Goal: Task Accomplishment & Management: Use online tool/utility

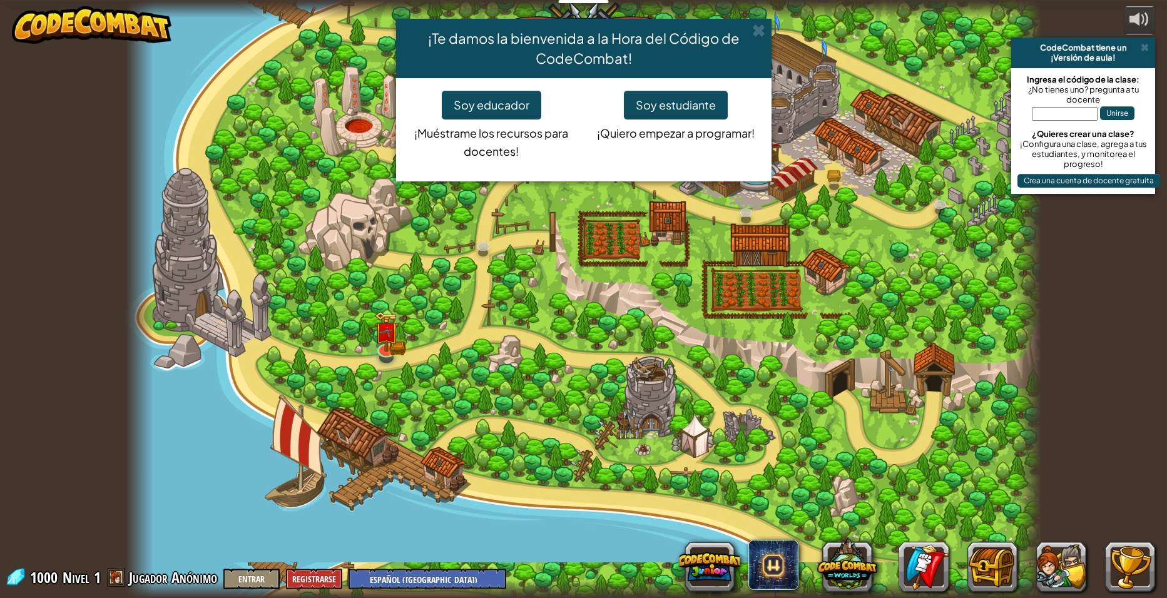
select select "es-419"
click at [688, 100] on button "Soy estudiante" at bounding box center [676, 105] width 104 height 29
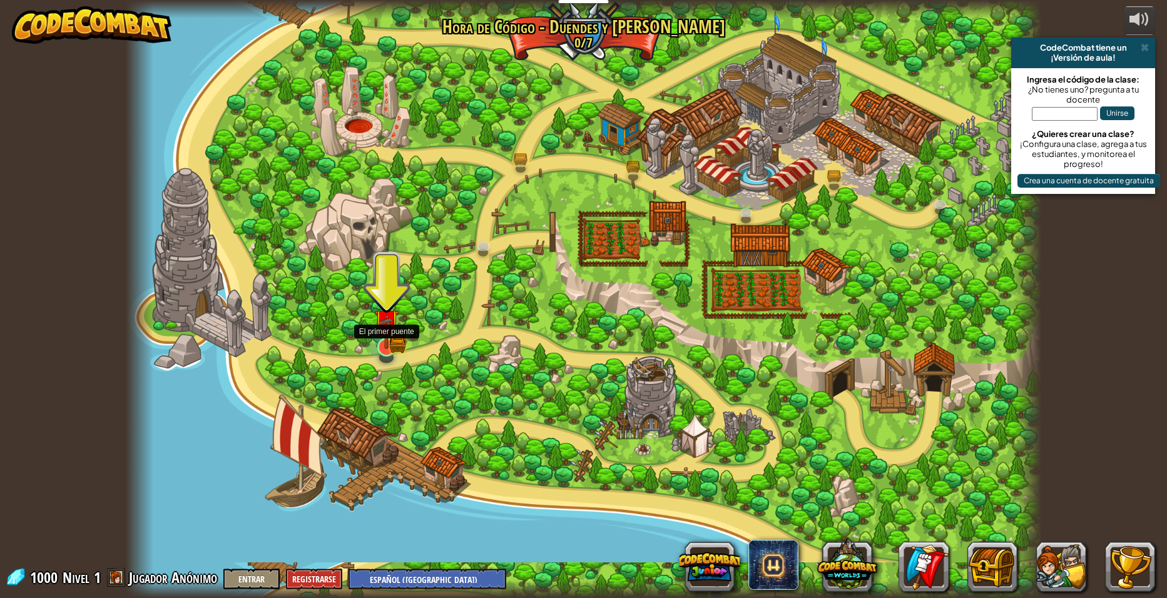
click at [398, 325] on img at bounding box center [386, 322] width 25 height 54
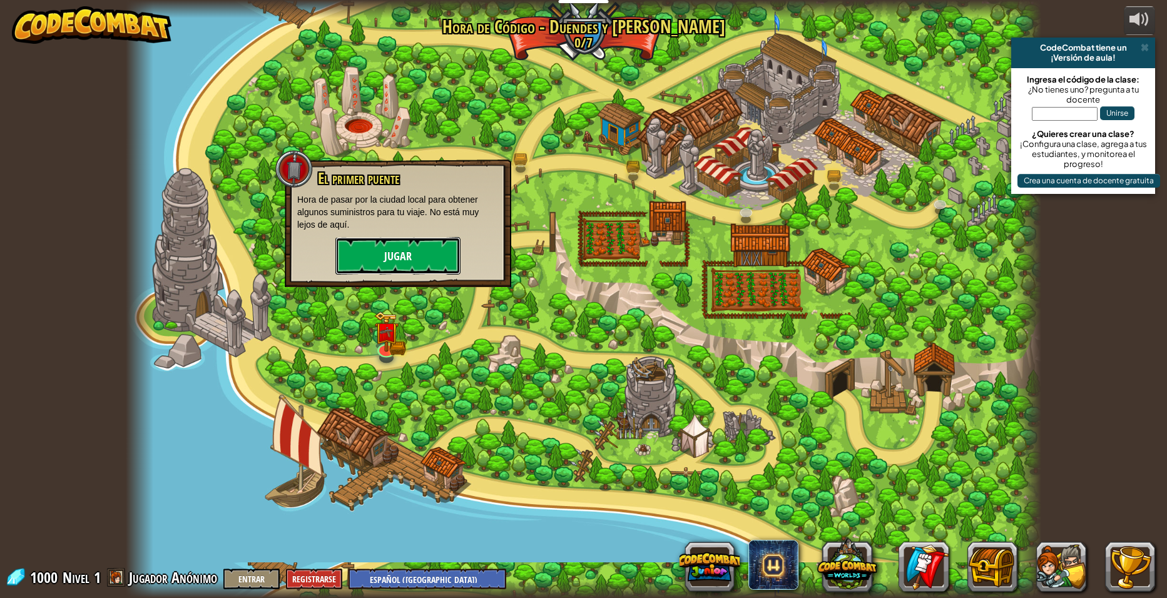
click at [409, 256] on button "Jugar" at bounding box center [397, 256] width 125 height 38
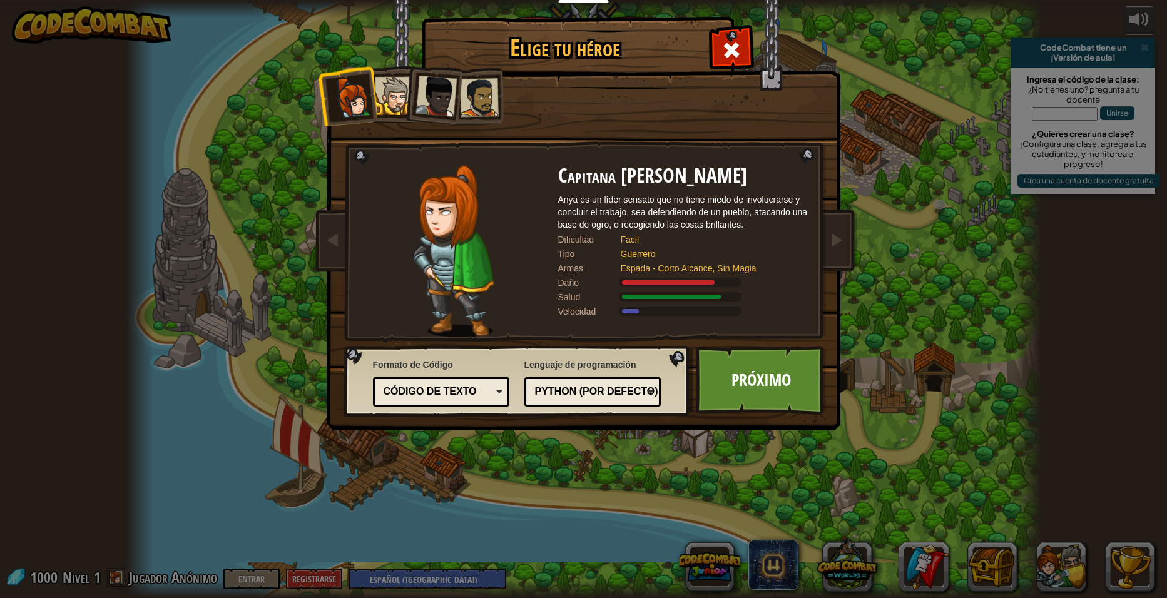
click at [400, 96] on div at bounding box center [394, 96] width 38 height 38
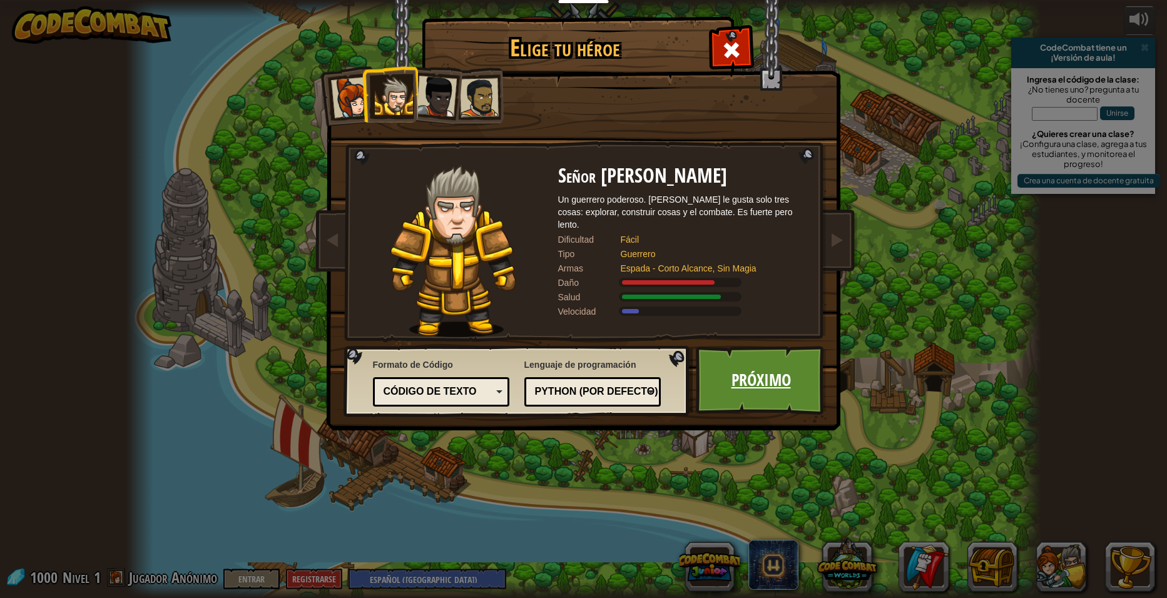
click at [753, 368] on link "Próximo" at bounding box center [761, 380] width 131 height 69
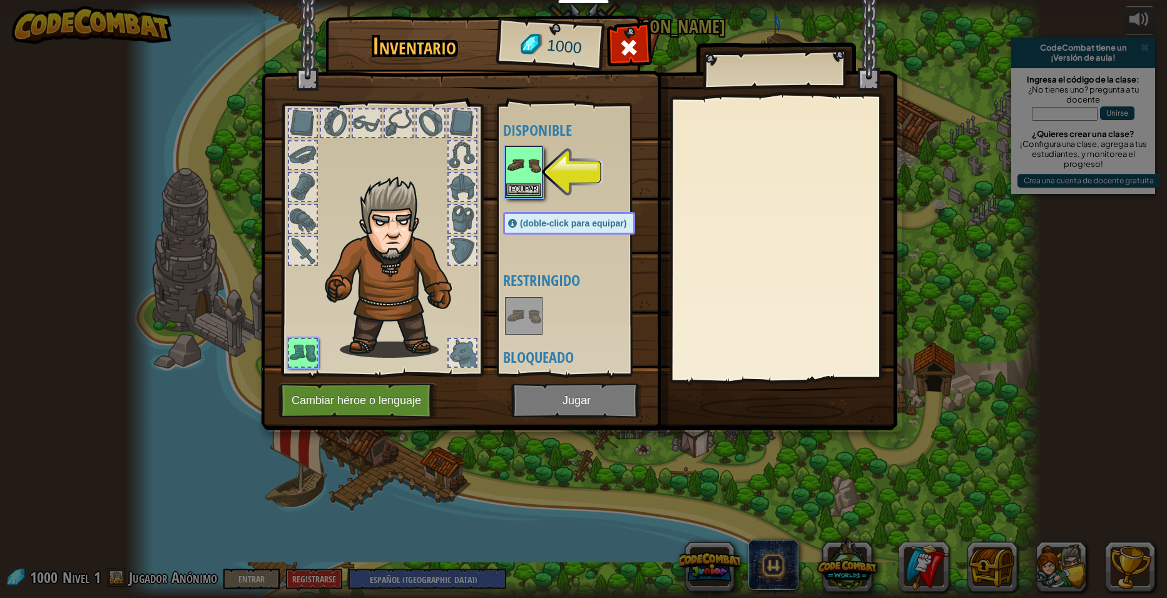
click at [600, 400] on img at bounding box center [579, 203] width 636 height 454
click at [566, 160] on div at bounding box center [581, 172] width 157 height 55
click at [539, 172] on img at bounding box center [523, 165] width 35 height 35
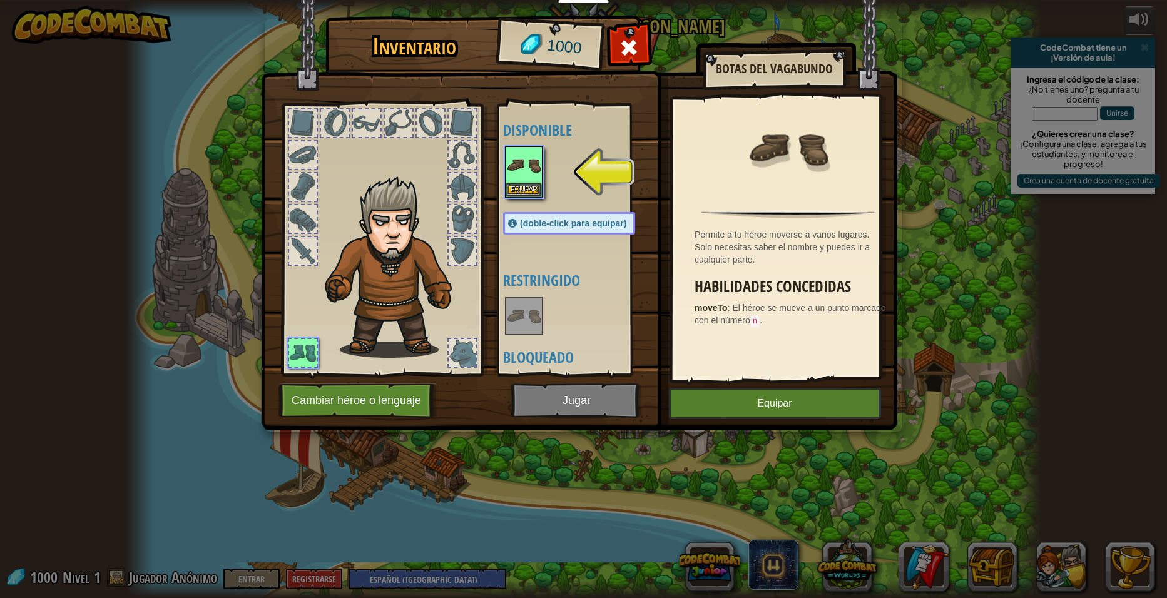
click at [537, 171] on img at bounding box center [523, 165] width 35 height 35
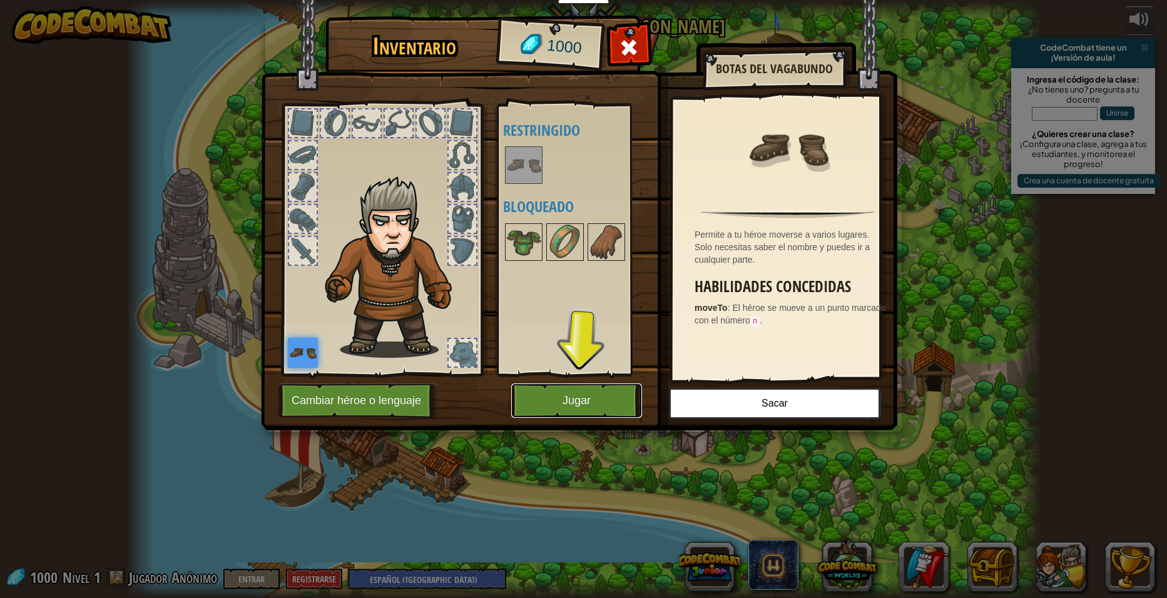
click at [611, 394] on button "Jugar" at bounding box center [576, 401] width 131 height 34
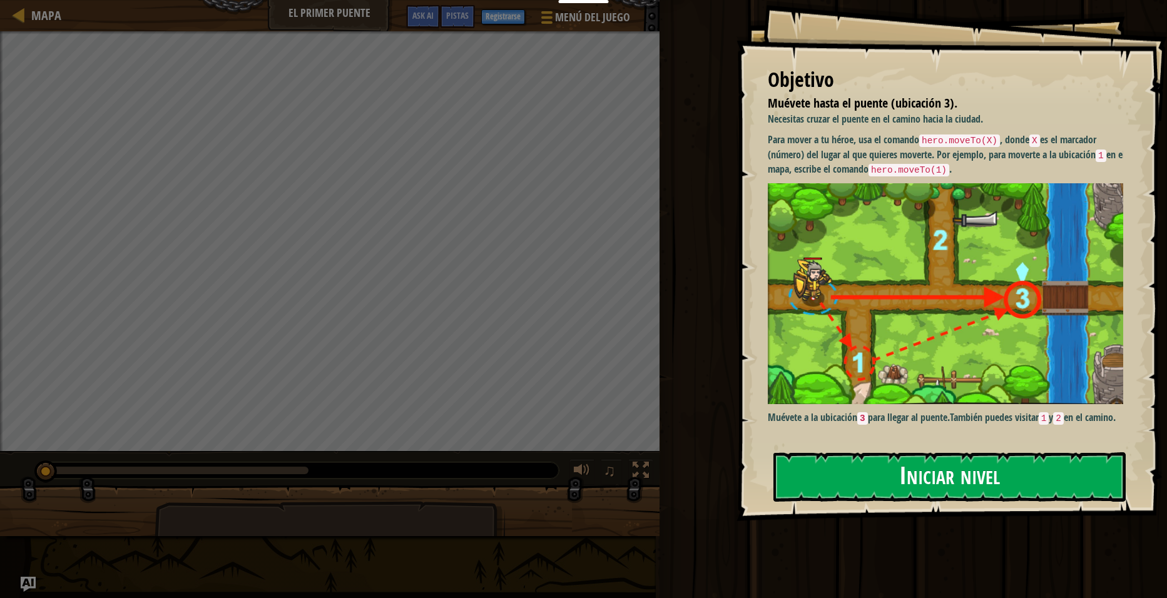
click at [931, 480] on button "Iniciar nivel" at bounding box center [949, 476] width 352 height 49
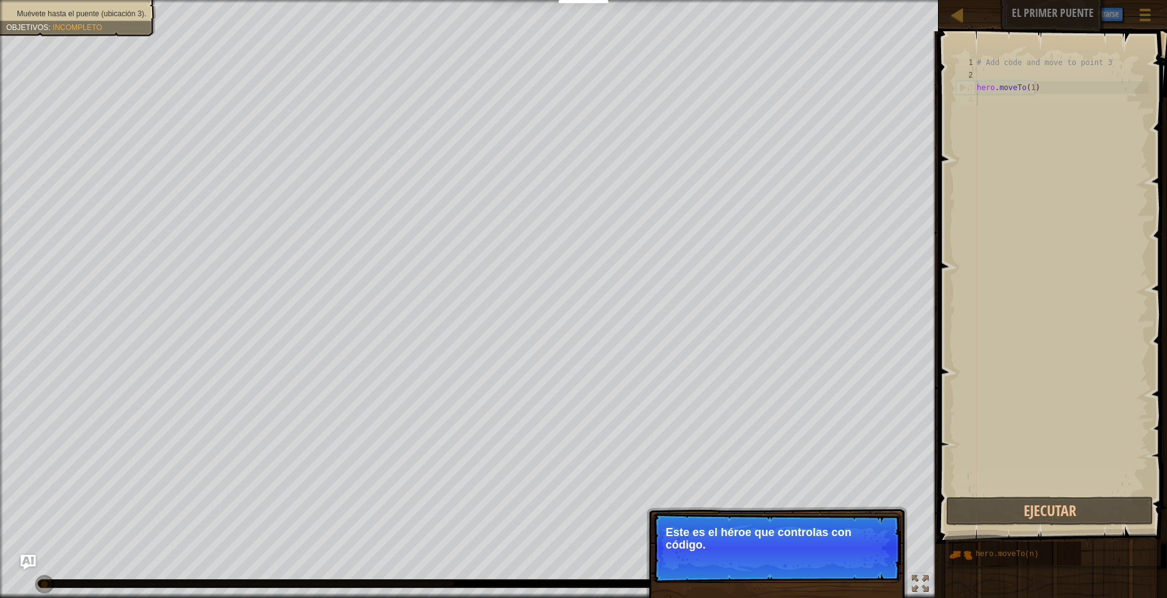
click at [815, 511] on div "Saltar (esc) Continuar Este es el héroe que controlas con código." at bounding box center [776, 599] width 261 height 185
click at [816, 512] on div "Saltar (esc) Continuar Este es el héroe que controlas con código." at bounding box center [776, 599] width 261 height 185
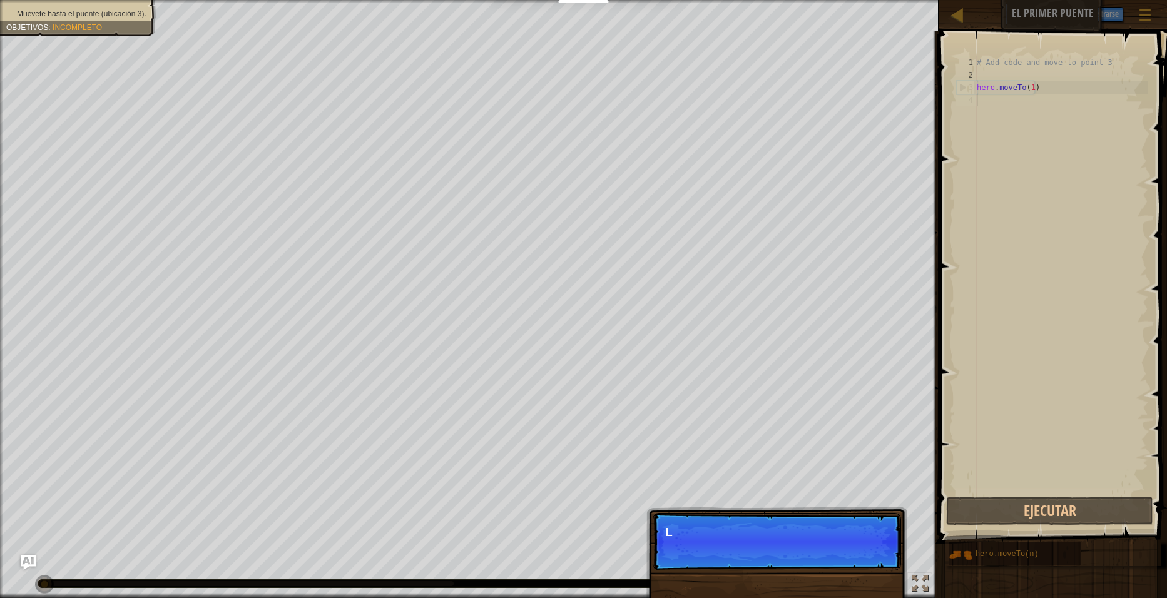
scroll to position [6, 0]
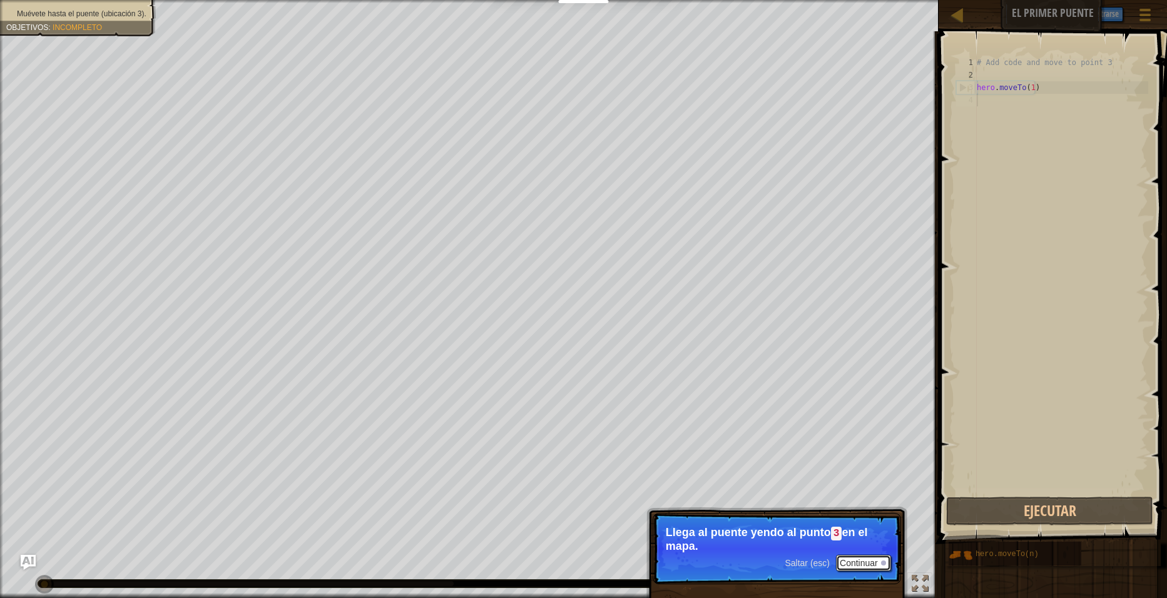
click at [876, 556] on button "Continuar" at bounding box center [863, 563] width 55 height 16
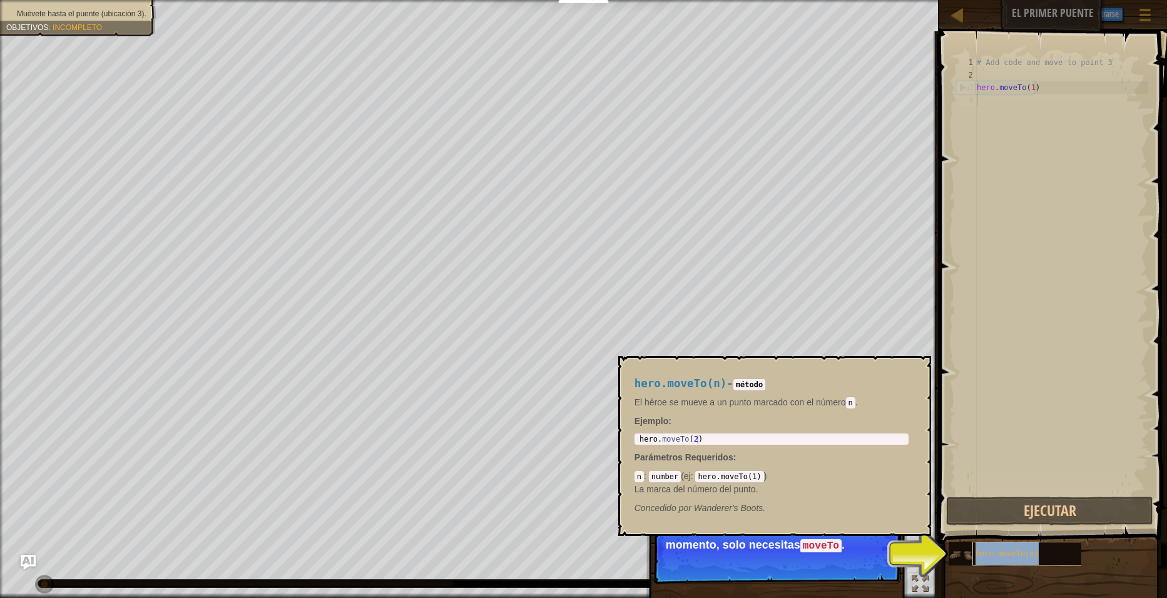
click at [978, 544] on div "hero.moveTo(n)" at bounding box center [1030, 554] width 117 height 24
drag, startPoint x: 978, startPoint y: 544, endPoint x: 1024, endPoint y: 541, distance: 45.8
click at [859, 555] on button "Continuar" at bounding box center [863, 563] width 55 height 16
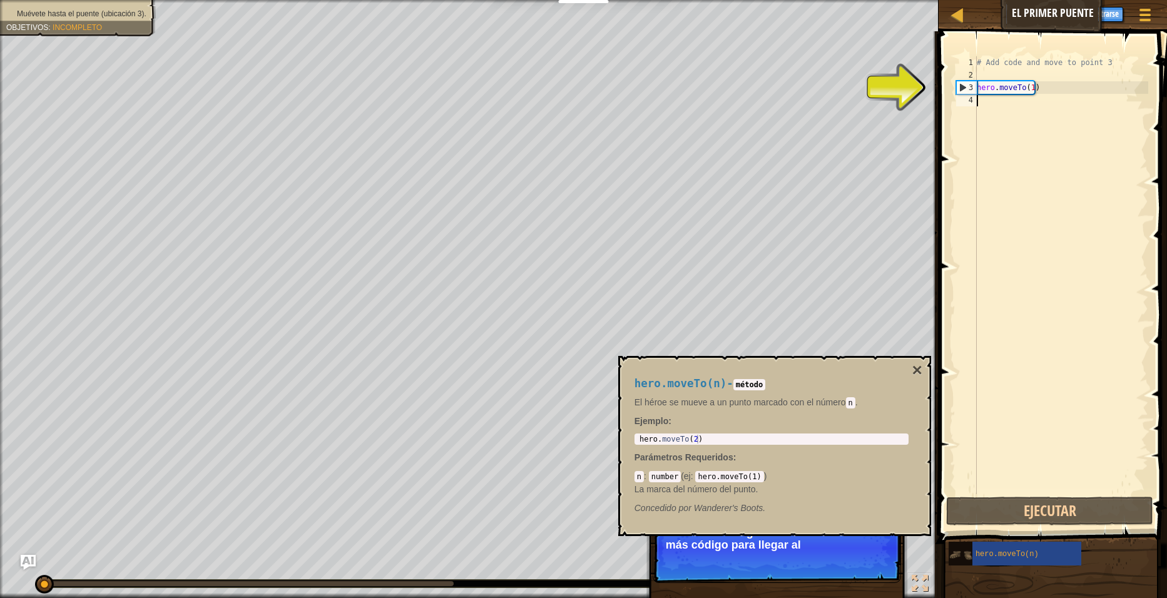
click at [952, 547] on img at bounding box center [961, 555] width 24 height 24
click at [967, 551] on img at bounding box center [961, 555] width 24 height 24
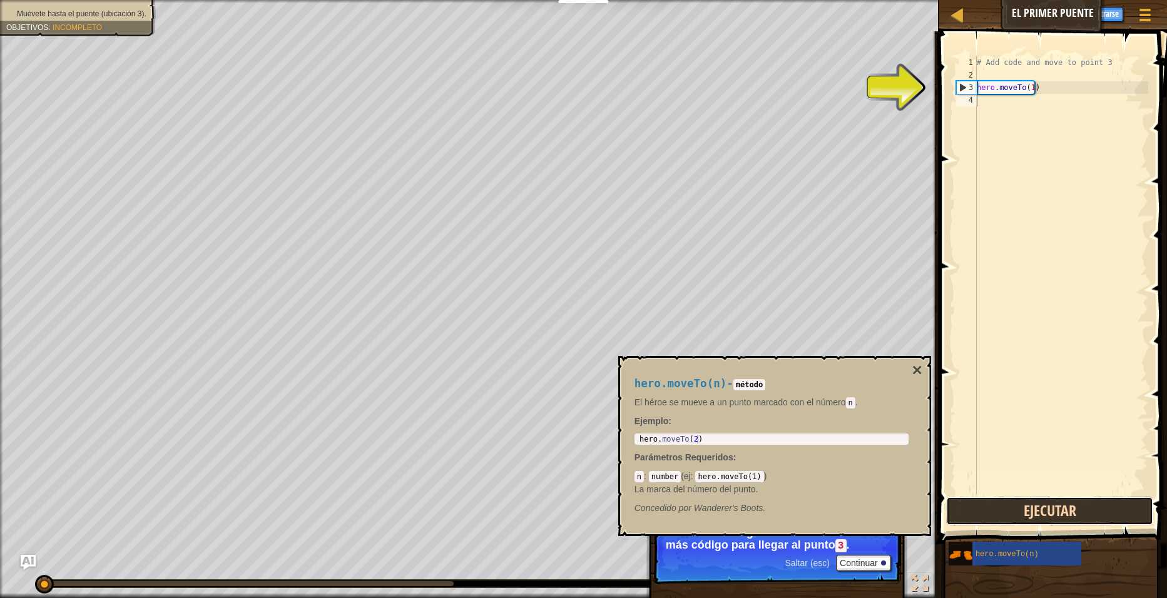
click at [1045, 497] on button "Ejecutar" at bounding box center [1049, 511] width 207 height 29
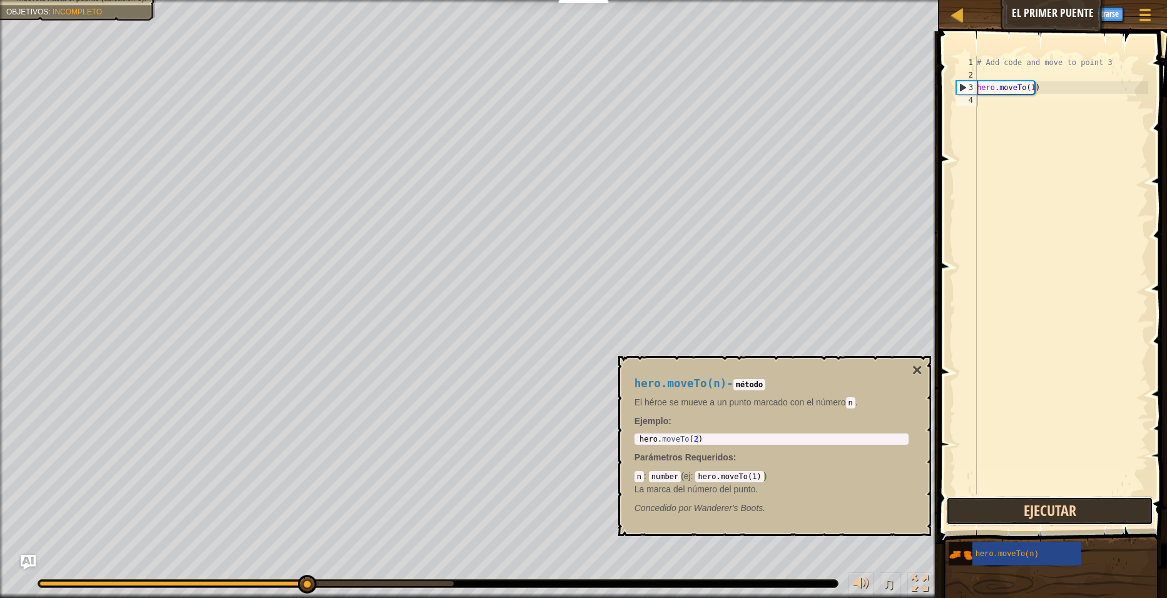
click at [954, 499] on button "Ejecutar" at bounding box center [1049, 511] width 207 height 29
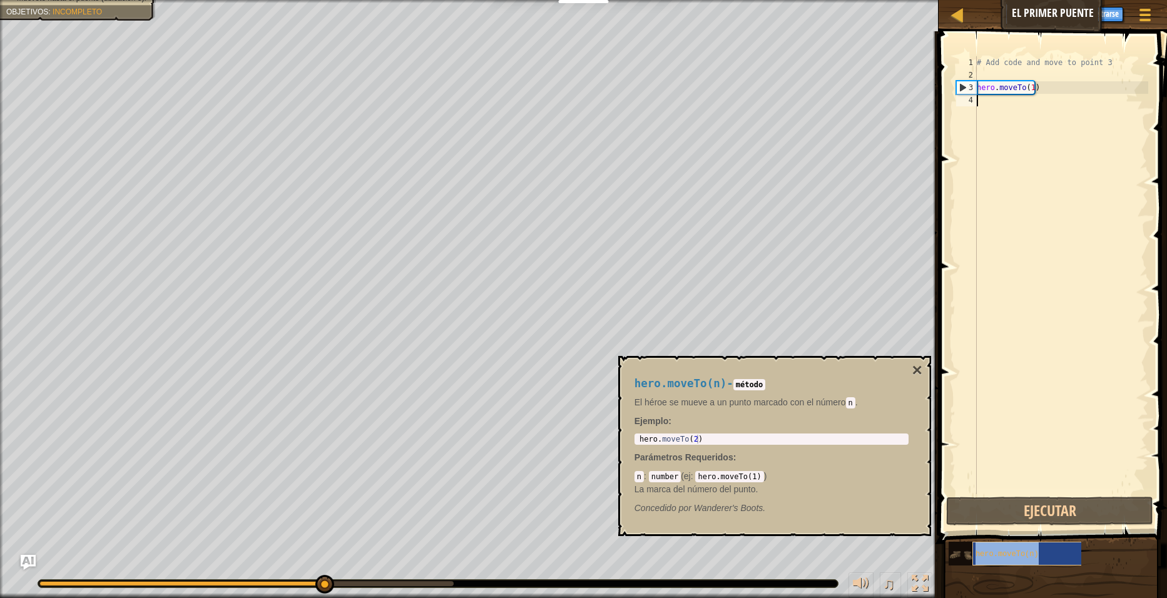
click at [1054, 544] on div "hero.moveTo(n)" at bounding box center [1030, 554] width 117 height 24
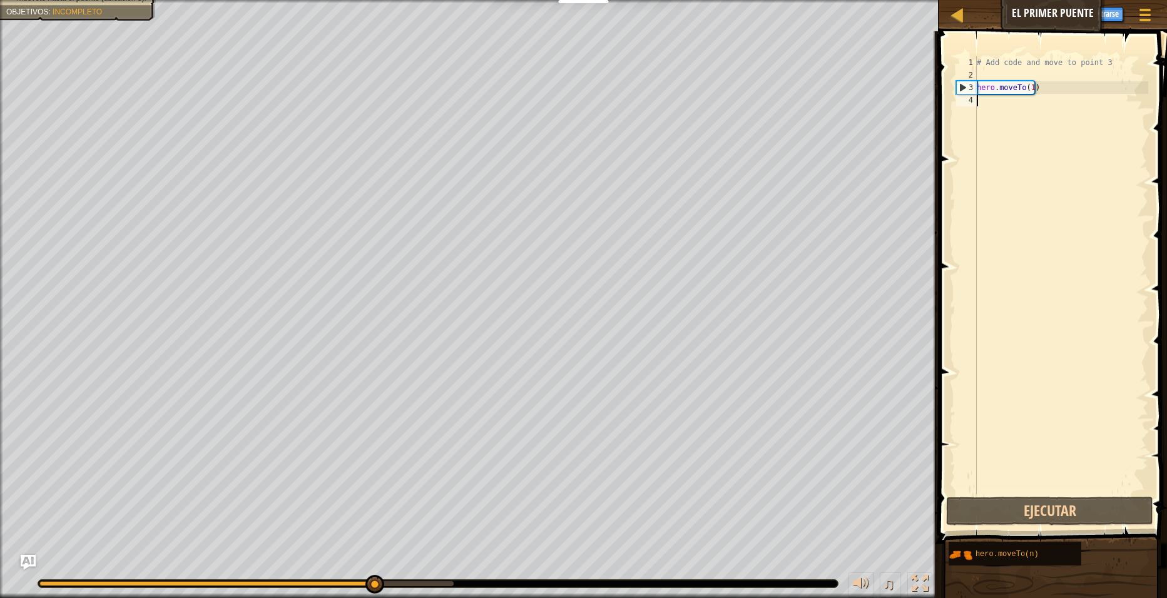
click at [1007, 485] on div "# Add code and move to point 3 hero . moveTo ( 1 )" at bounding box center [1061, 287] width 174 height 463
click at [1009, 498] on div "1 2 3 4 # Add code and move to point 3 hero . moveTo ( 1 ) הההההההההההההההההההה…" at bounding box center [1051, 312] width 232 height 549
click at [1010, 501] on button "Ejecutar" at bounding box center [1049, 511] width 207 height 29
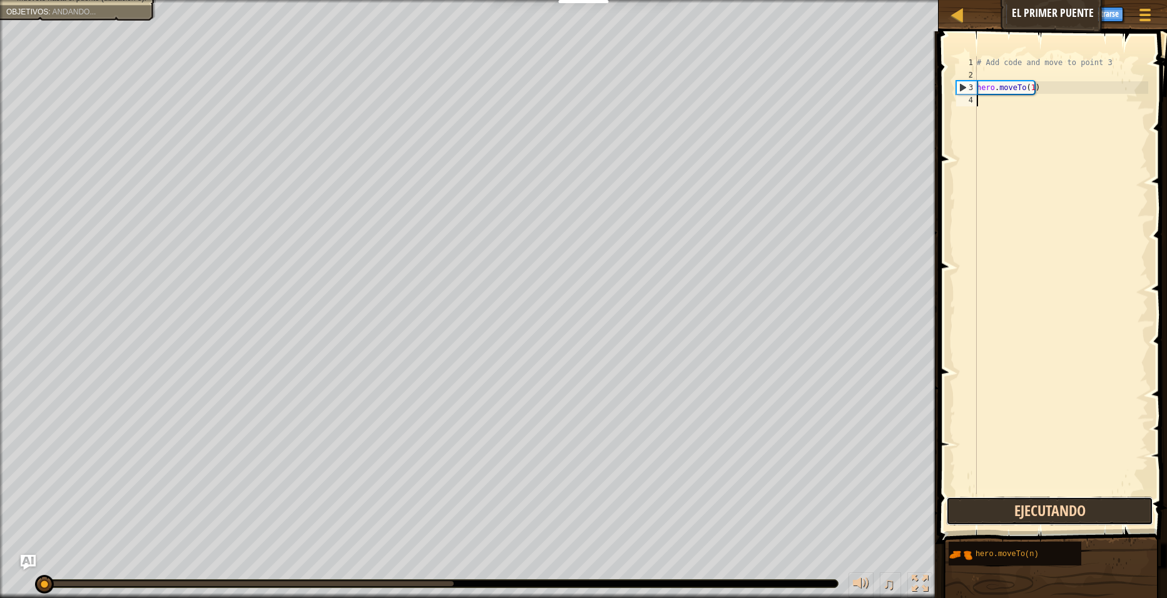
click at [1010, 501] on button "Ejecutando" at bounding box center [1049, 511] width 207 height 29
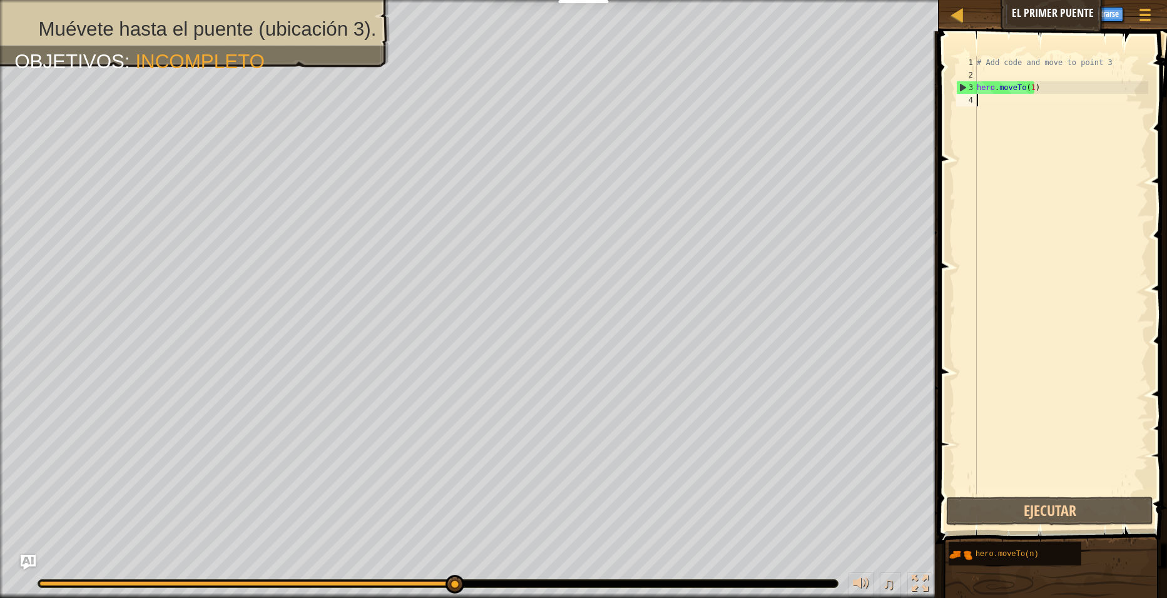
click at [1039, 88] on div "# Add code and move to point 3 hero . moveTo ( 1 )" at bounding box center [1061, 287] width 174 height 463
click at [1041, 82] on div "# Add code and move to point 3 hero . moveTo ( 1 )" at bounding box center [1061, 287] width 174 height 463
drag, startPoint x: 1041, startPoint y: 82, endPoint x: 1042, endPoint y: 93, distance: 10.7
click at [1041, 93] on div "# Add code and move to point 3 hero . moveTo ( 1 )" at bounding box center [1061, 287] width 174 height 463
click at [1042, 93] on div "# Add code and move to point 3 hero . moveTo ( 1 )" at bounding box center [1061, 275] width 174 height 438
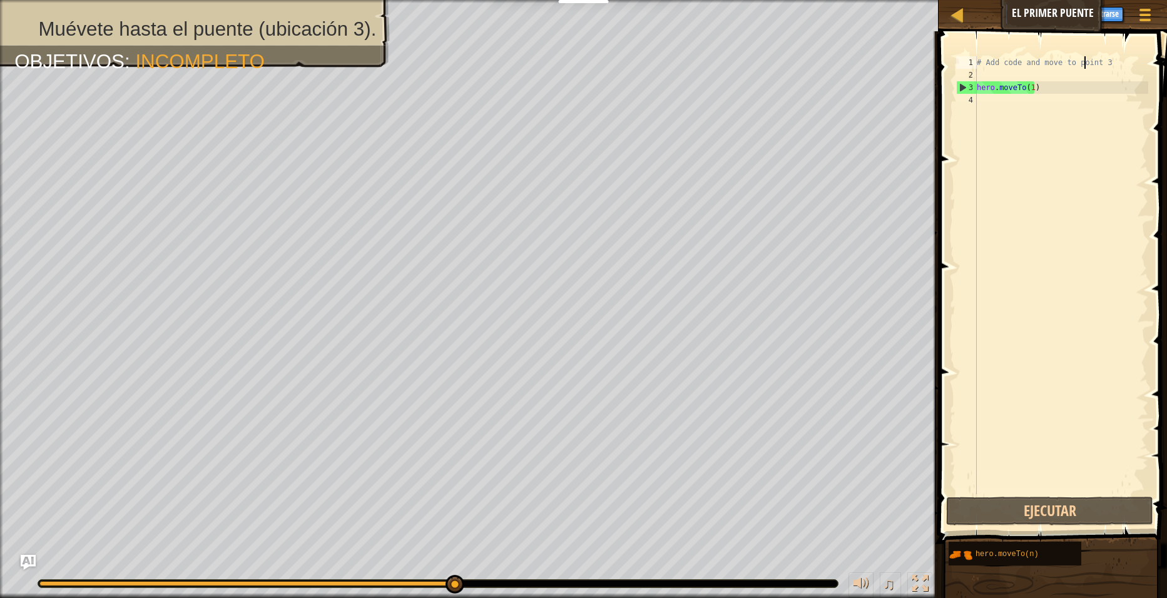
click at [1084, 62] on div "# Add code and move to point 3 hero . moveTo ( 1 )" at bounding box center [1061, 287] width 174 height 463
drag, startPoint x: 1081, startPoint y: 49, endPoint x: 986, endPoint y: 18, distance: 99.9
click at [992, 21] on div "Mapa El primer puente Menú del Juego Listo Registrarse Pistas Ask AI 1 הההההההה…" at bounding box center [583, 299] width 1167 height 598
click at [964, 63] on div "1" at bounding box center [966, 62] width 21 height 13
type textarea "hero.moveTo(1)"
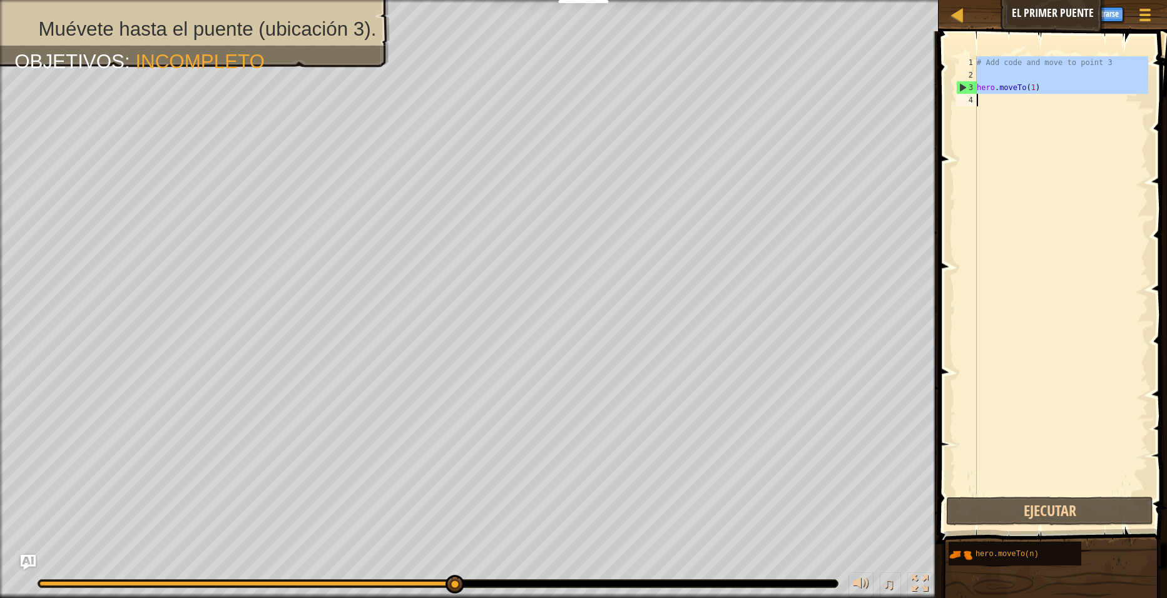
click at [969, 57] on div "1" at bounding box center [966, 62] width 21 height 13
click at [972, 46] on span at bounding box center [1054, 269] width 238 height 549
click at [971, 56] on span at bounding box center [1054, 269] width 238 height 549
click at [961, 84] on div "3" at bounding box center [967, 87] width 20 height 13
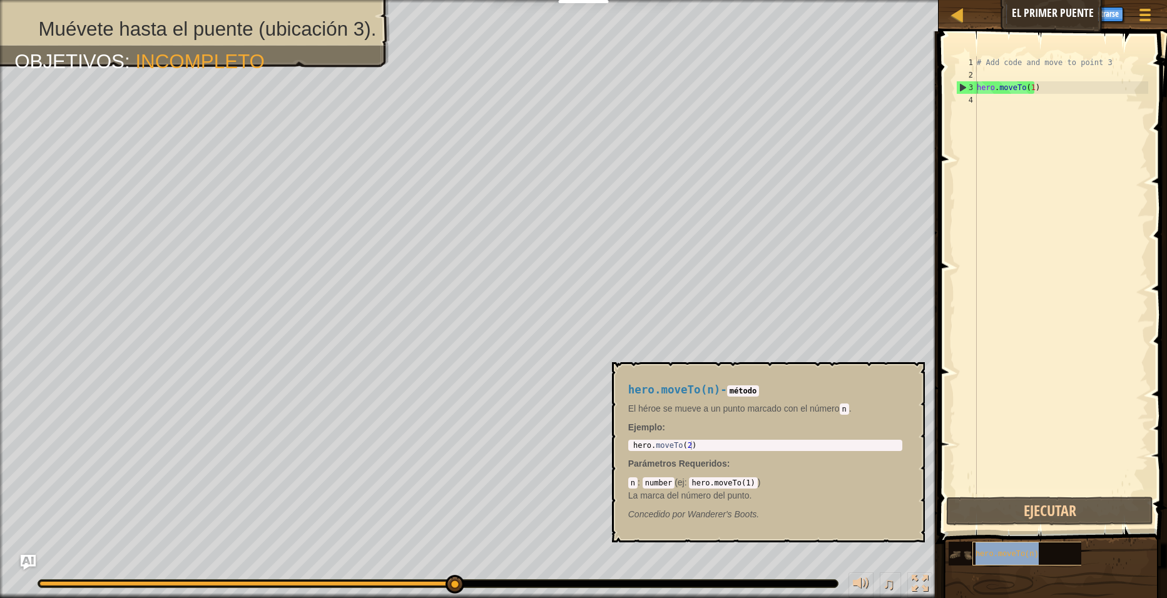
click at [1016, 553] on span "hero.moveTo(n)" at bounding box center [1007, 554] width 63 height 9
click at [979, 551] on span "hero.moveTo(n)" at bounding box center [1007, 554] width 63 height 9
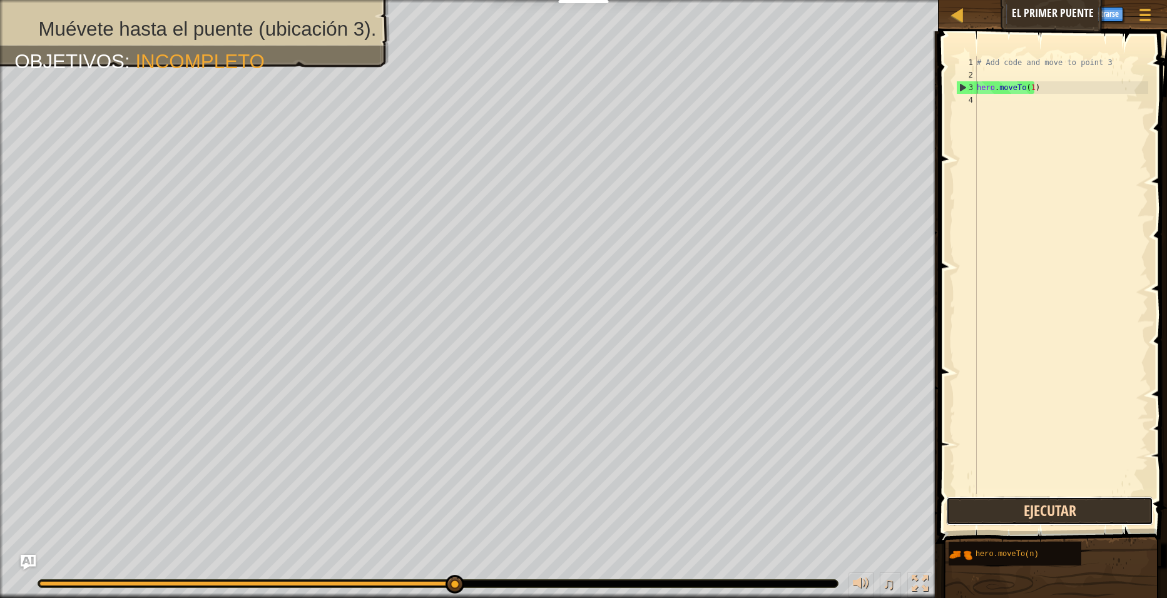
click at [978, 517] on button "Ejecutar" at bounding box center [1049, 511] width 207 height 29
click at [1068, 513] on button "Ejecutar" at bounding box center [1049, 511] width 207 height 29
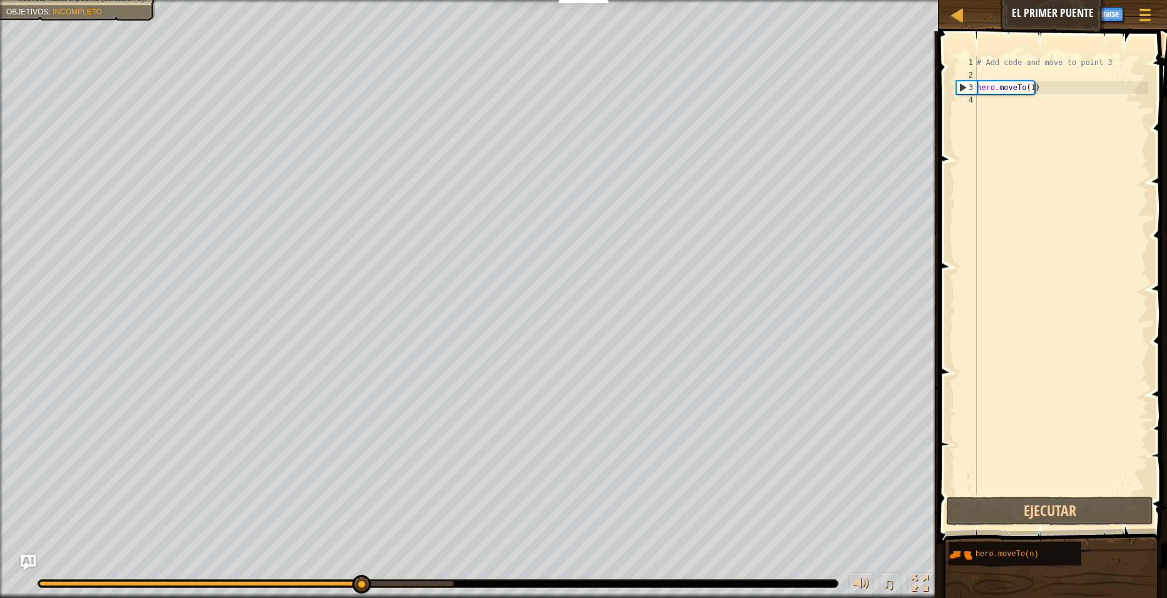
click at [959, 86] on div "3" at bounding box center [967, 87] width 20 height 13
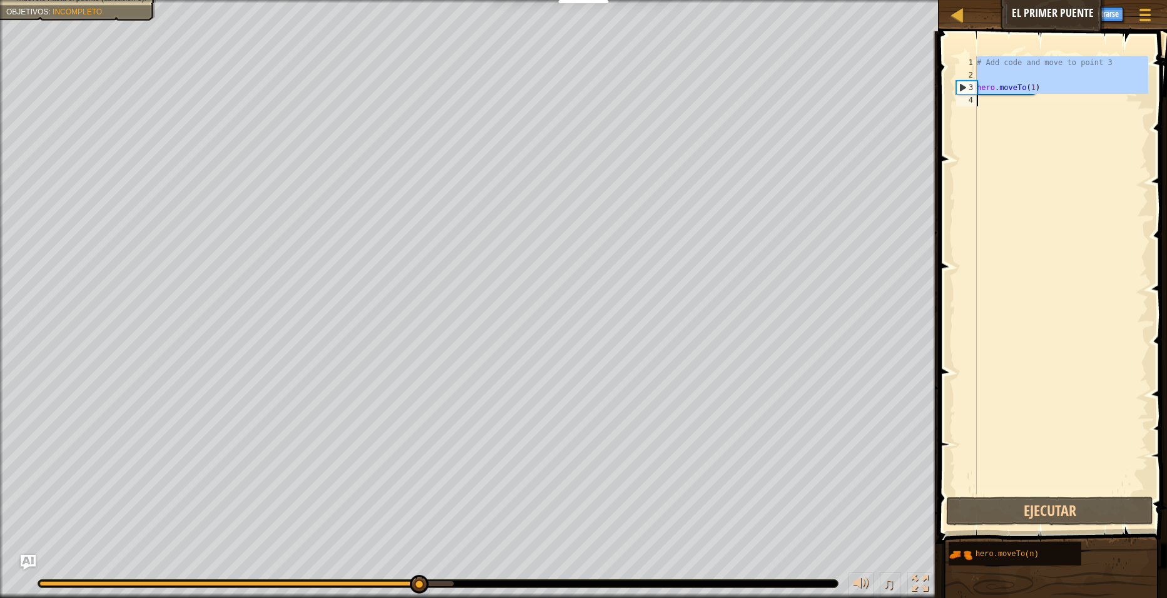
type textarea "hero.moveTo(1)"
click at [959, 86] on div "3" at bounding box center [967, 87] width 20 height 13
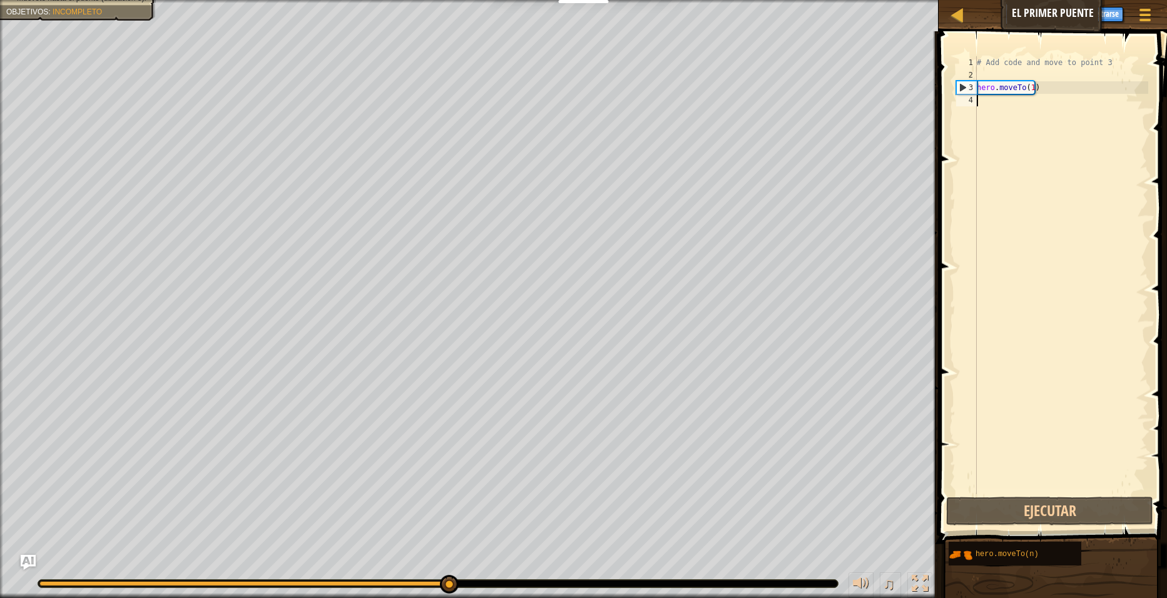
click at [959, 86] on div "3" at bounding box center [967, 87] width 20 height 13
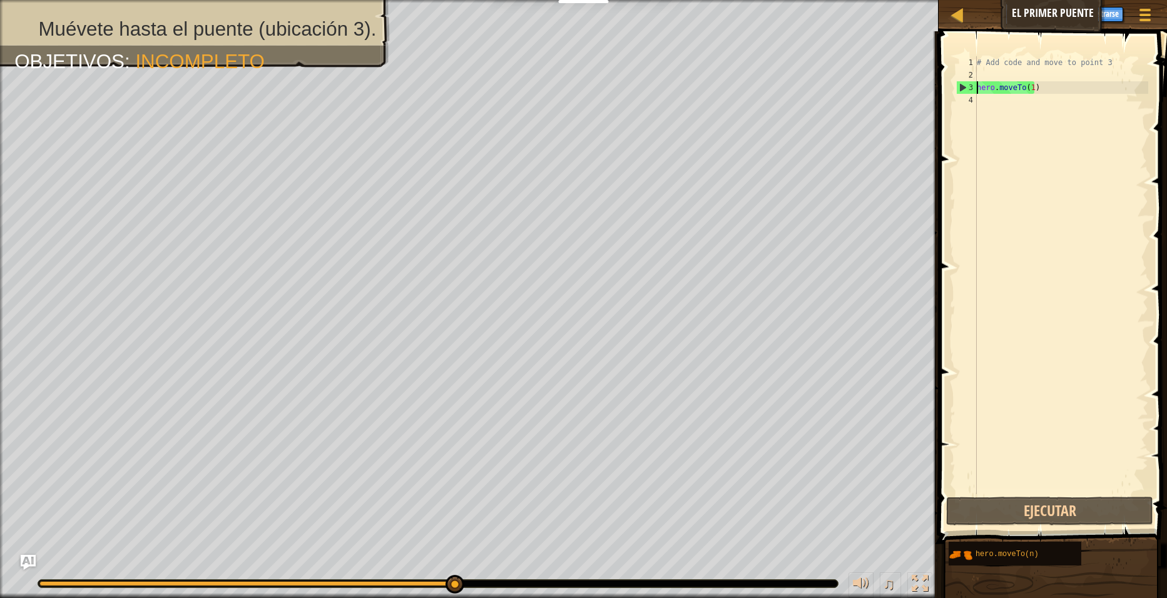
click at [959, 86] on div "3" at bounding box center [967, 87] width 20 height 13
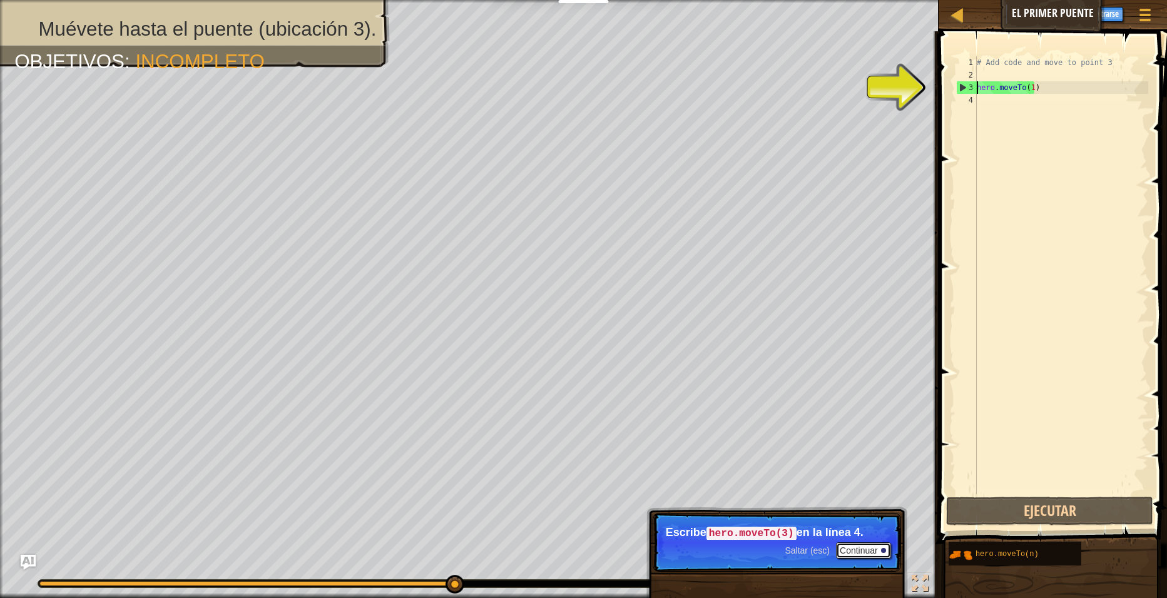
click at [856, 551] on button "Continuar" at bounding box center [863, 551] width 55 height 16
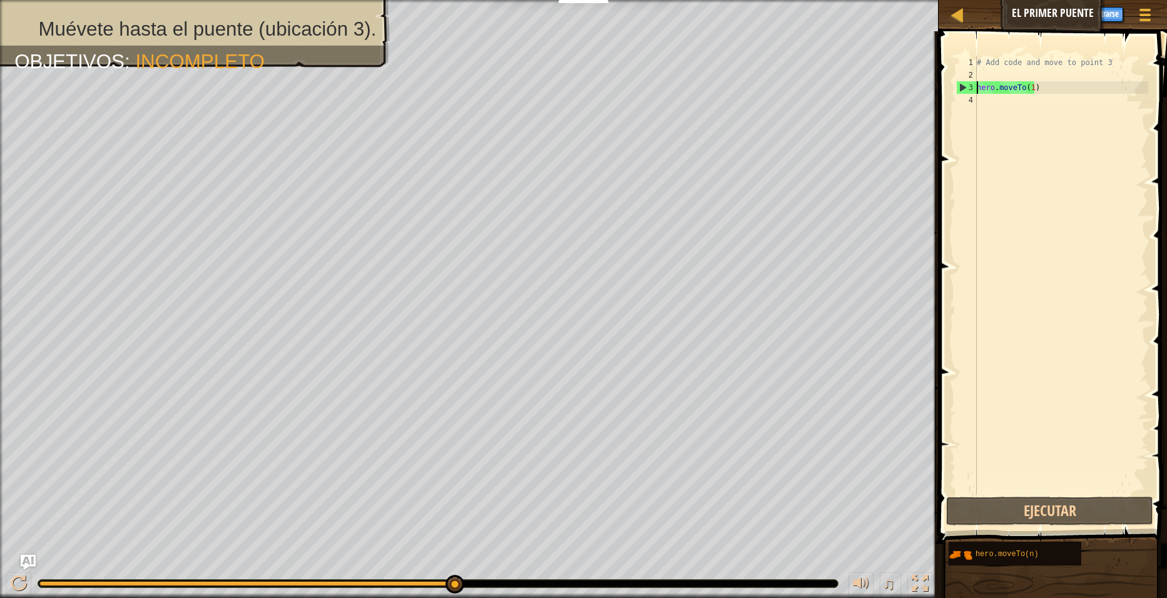
click at [961, 86] on div "3" at bounding box center [967, 87] width 20 height 13
click at [976, 86] on div "3" at bounding box center [967, 87] width 20 height 13
type textarea "hero.moveTo(1)"
click at [976, 86] on div "3" at bounding box center [967, 87] width 20 height 13
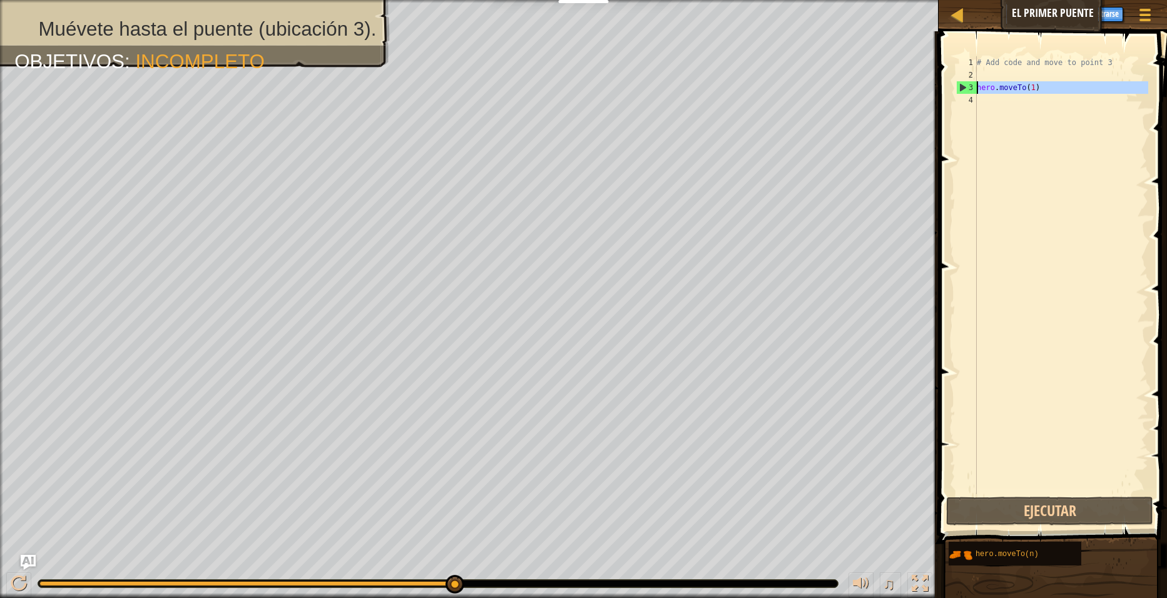
type textarea "hero.moveTo(1)"
click at [953, 431] on div "Mapa El primer puente Menú del Juego Listo Registrarse Pistas Ask AI 1 הההההההה…" at bounding box center [583, 299] width 1167 height 598
drag, startPoint x: 1013, startPoint y: 427, endPoint x: 1034, endPoint y: 436, distance: 22.4
click at [1028, 437] on div "# Add code and move to point 3 hero . moveTo ( 1 )" at bounding box center [1061, 287] width 174 height 463
click at [1041, 452] on div "# Add code and move to point 3 hero . moveTo ( 1 )" at bounding box center [1061, 287] width 174 height 463
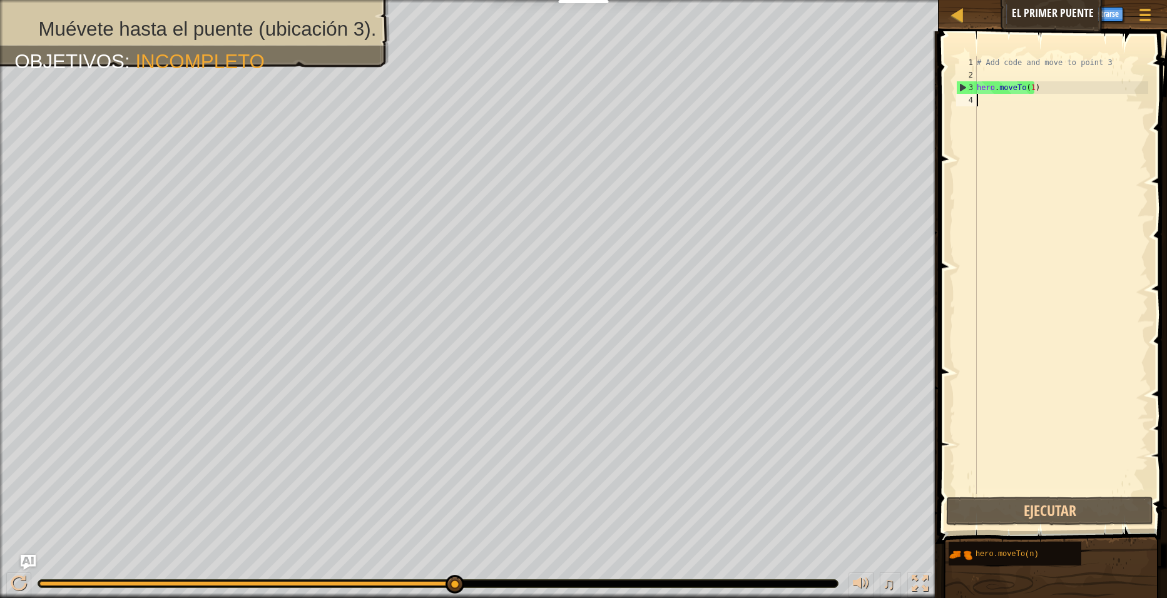
click at [1056, 536] on div "Pistas 1 2 3 4 # Add code and move to point 3 hero . moveTo ( 1 ) ההההההההההההה…" at bounding box center [1051, 311] width 232 height 561
click at [1056, 476] on div "# Add code and move to point 3 hero . moveTo ( 1 )" at bounding box center [1061, 287] width 174 height 463
click at [1054, 523] on button "Ejecutar" at bounding box center [1049, 511] width 207 height 29
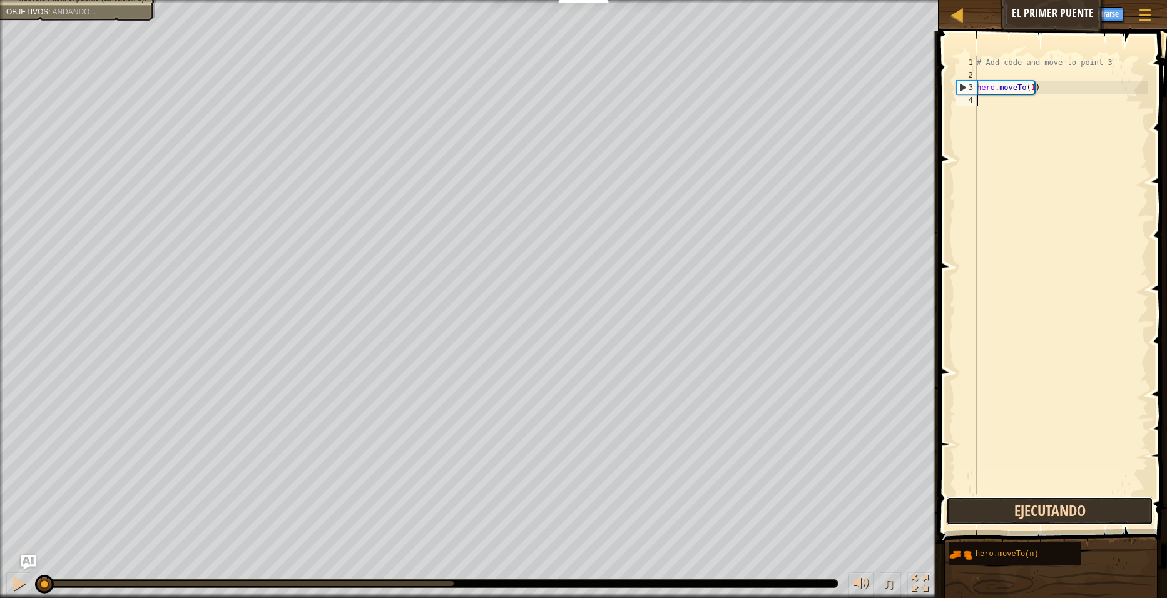
click at [1055, 514] on button "Ejecutando" at bounding box center [1049, 511] width 207 height 29
click at [1056, 505] on button "Ejecutar" at bounding box center [1049, 511] width 207 height 29
click at [1056, 502] on button "Ejecutar" at bounding box center [1049, 511] width 207 height 29
click at [1059, 497] on button "Ejecutar" at bounding box center [1049, 511] width 207 height 29
click at [1060, 488] on div "# Add code and move to point 3 hero . moveTo ( 1 )" at bounding box center [1061, 287] width 174 height 463
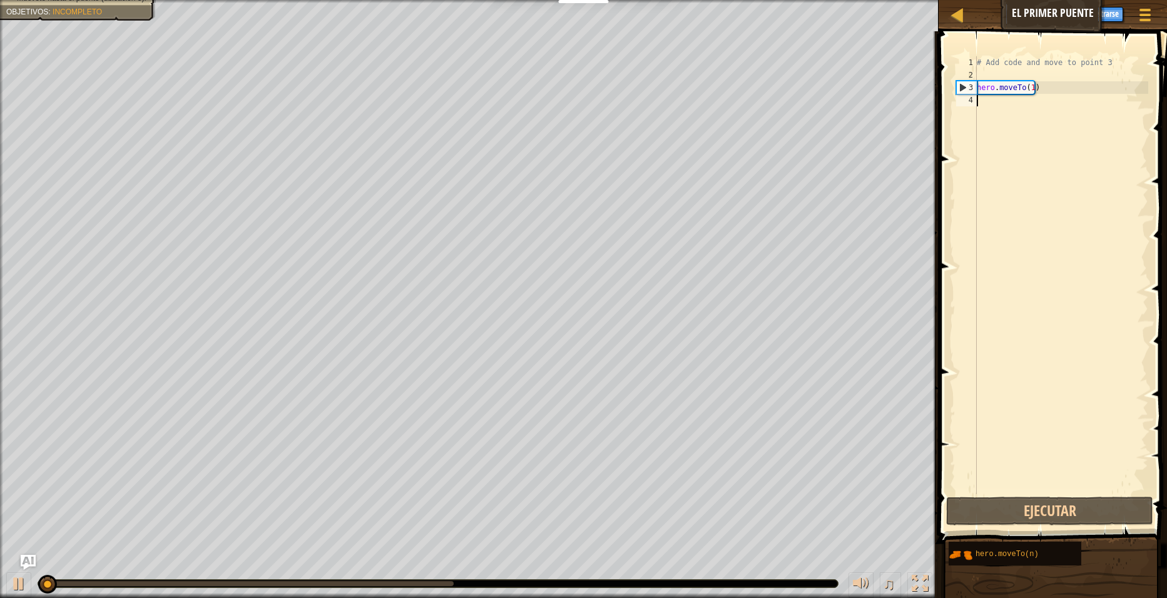
click at [1060, 488] on div "# Add code and move to point 3 hero . moveTo ( 1 )" at bounding box center [1061, 287] width 174 height 463
type textarea "hero.moveTo(1)"
click at [1060, 488] on div "# Add code and move to point 3 hero . moveTo ( 1 )" at bounding box center [1061, 287] width 174 height 463
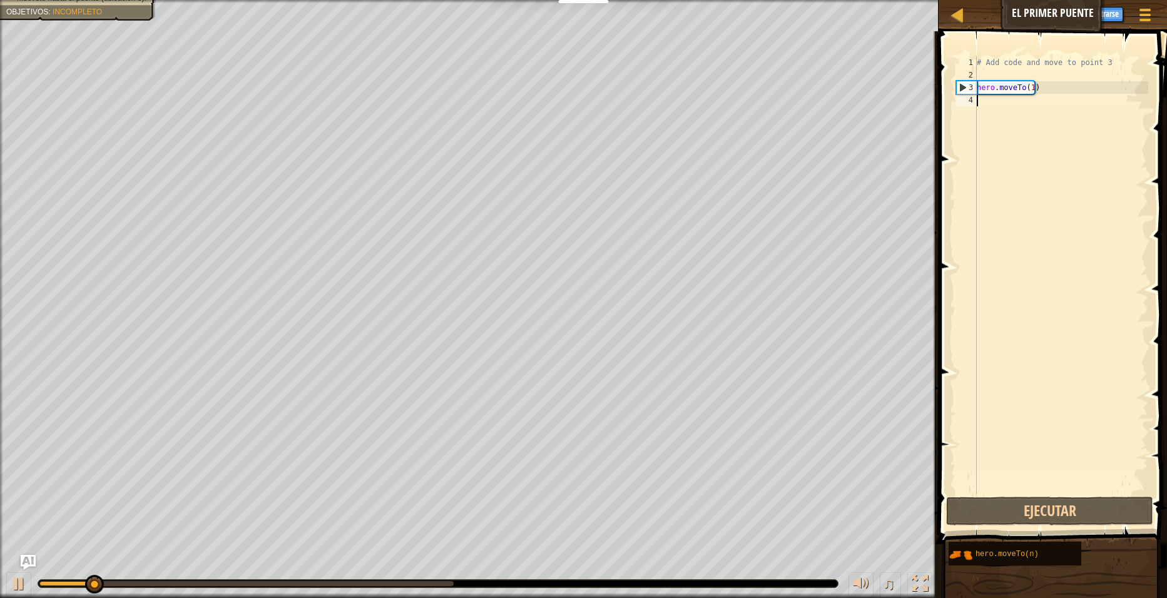
click at [1060, 488] on div "# Add code and move to point 3 hero . moveTo ( 1 )" at bounding box center [1061, 287] width 174 height 463
drag, startPoint x: 1060, startPoint y: 488, endPoint x: 1051, endPoint y: 459, distance: 30.1
click at [1060, 487] on div "# Add code and move to point 3 hero . moveTo ( 1 )" at bounding box center [1061, 287] width 174 height 463
drag, startPoint x: 395, startPoint y: 594, endPoint x: 377, endPoint y: 630, distance: 40.6
